Goal: Complete application form

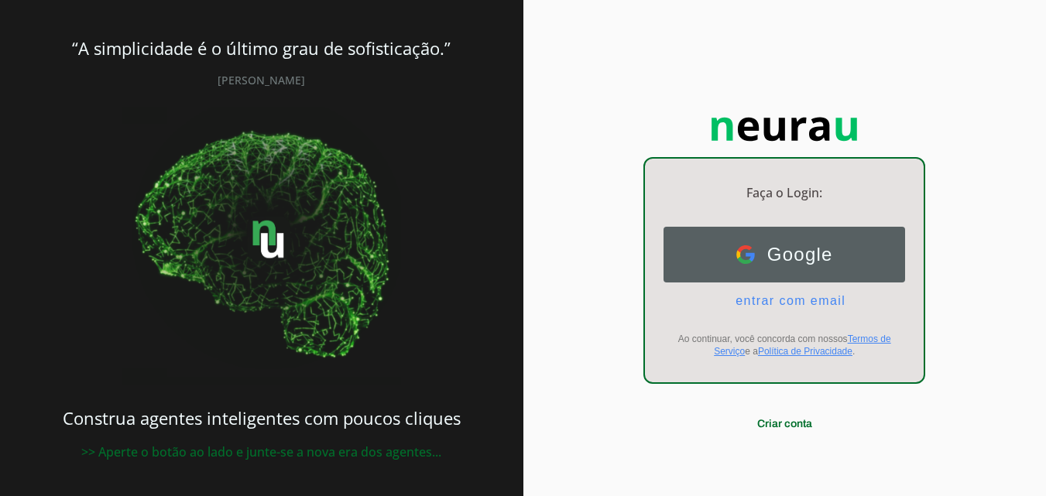
click at [812, 269] on button "Google Google" at bounding box center [785, 255] width 242 height 56
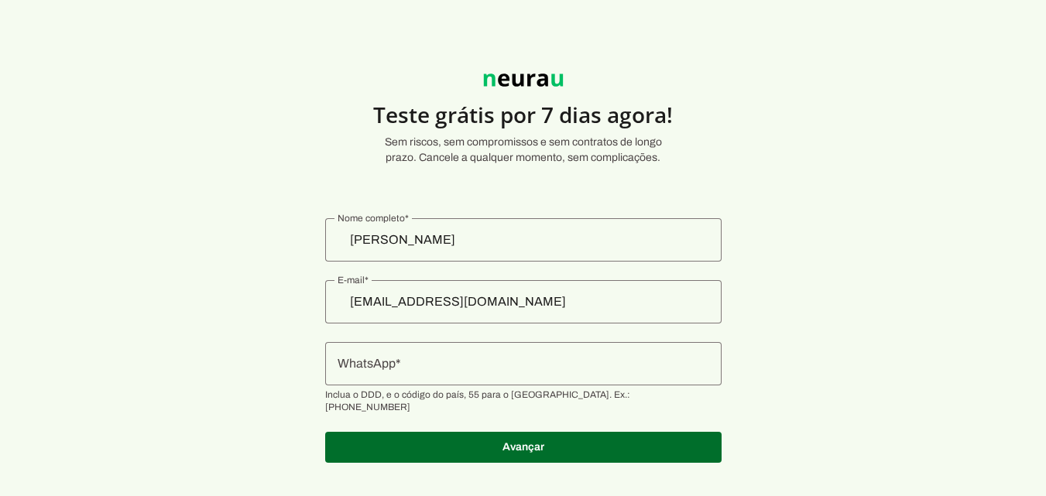
click at [658, 366] on input "WhatsApp" at bounding box center [524, 364] width 372 height 19
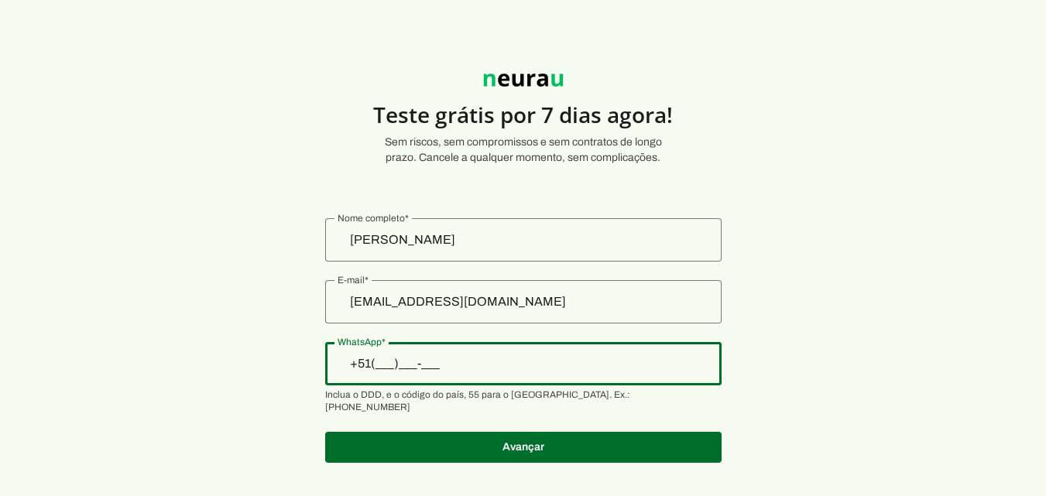
type input "+5__-___-____"
type input "+55 (51) 9 8258-6521"
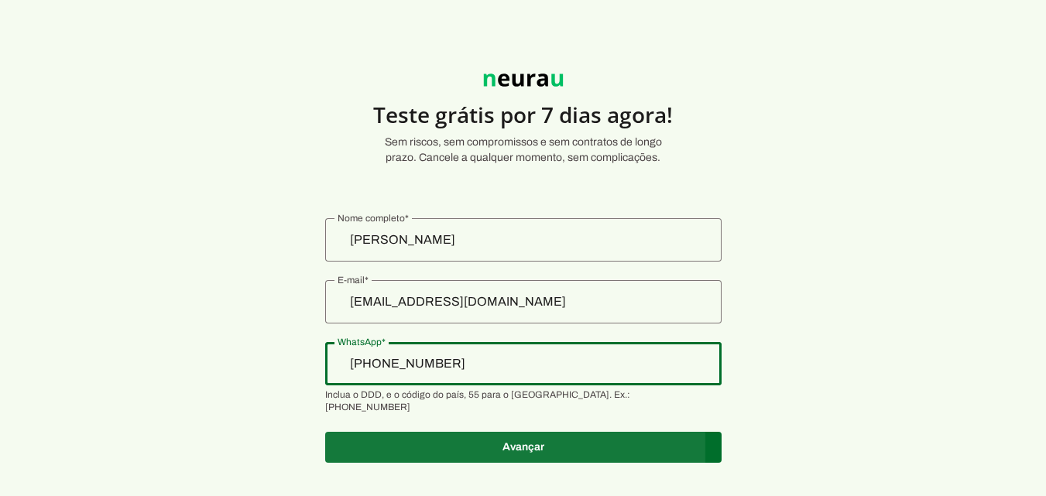
type md-outlined-text-field "+55 (51) 9 8258-6521"
click at [541, 440] on span at bounding box center [523, 447] width 397 height 37
